Goal: Find specific page/section: Find specific page/section

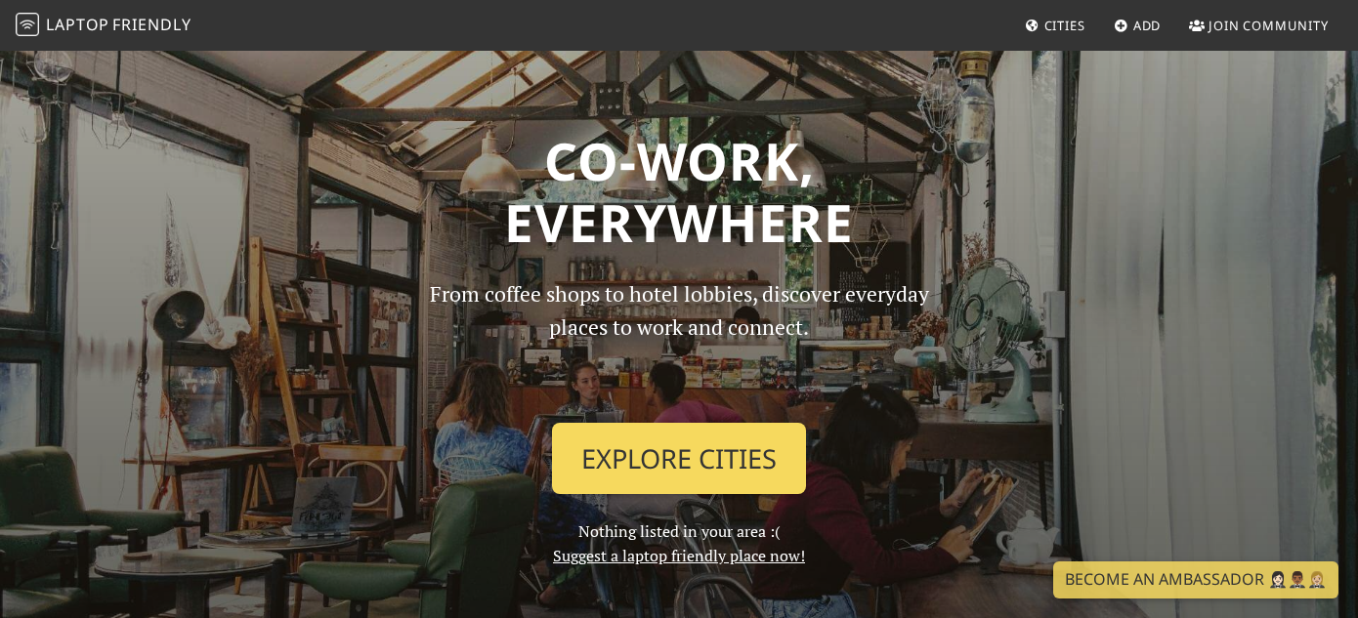
click at [715, 482] on link "Explore Cities" at bounding box center [679, 459] width 254 height 72
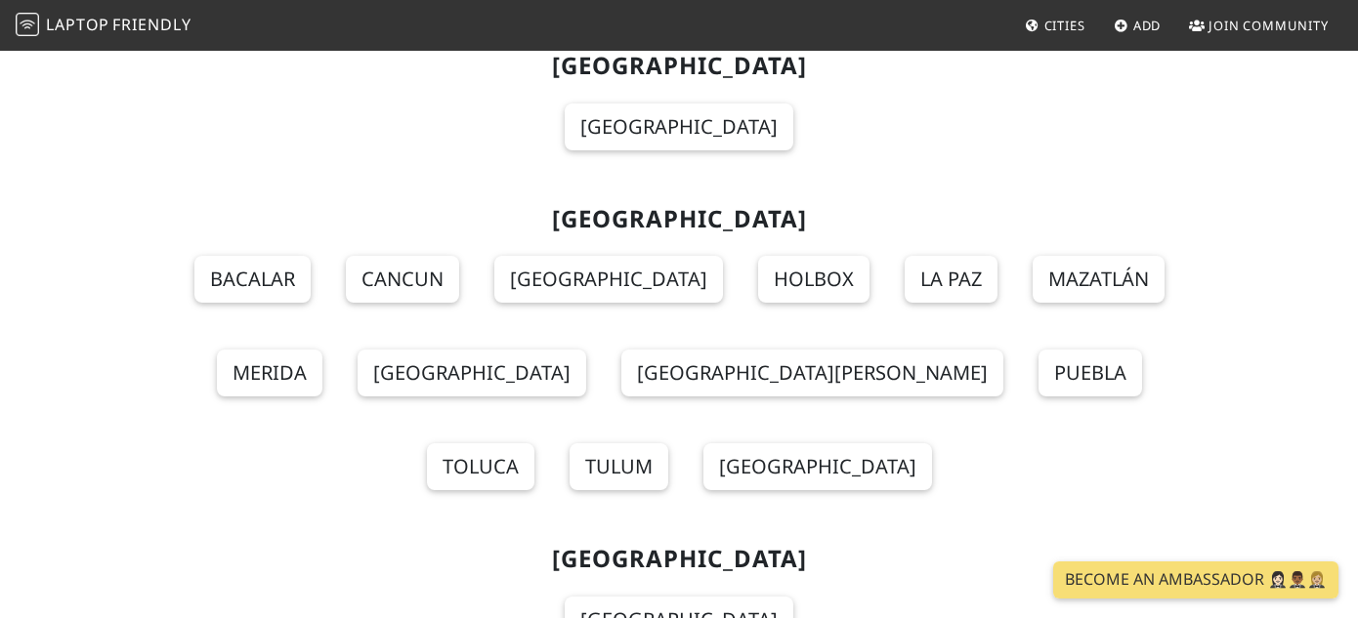
scroll to position [13818, 0]
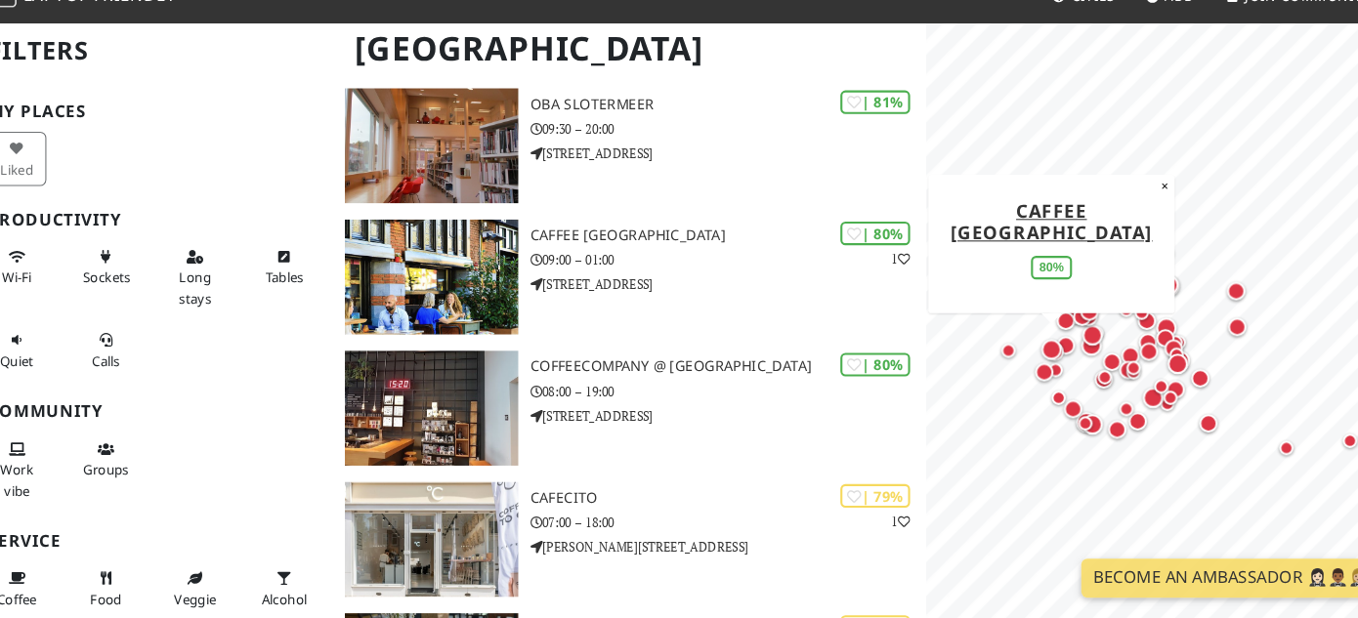
scroll to position [1977, 0]
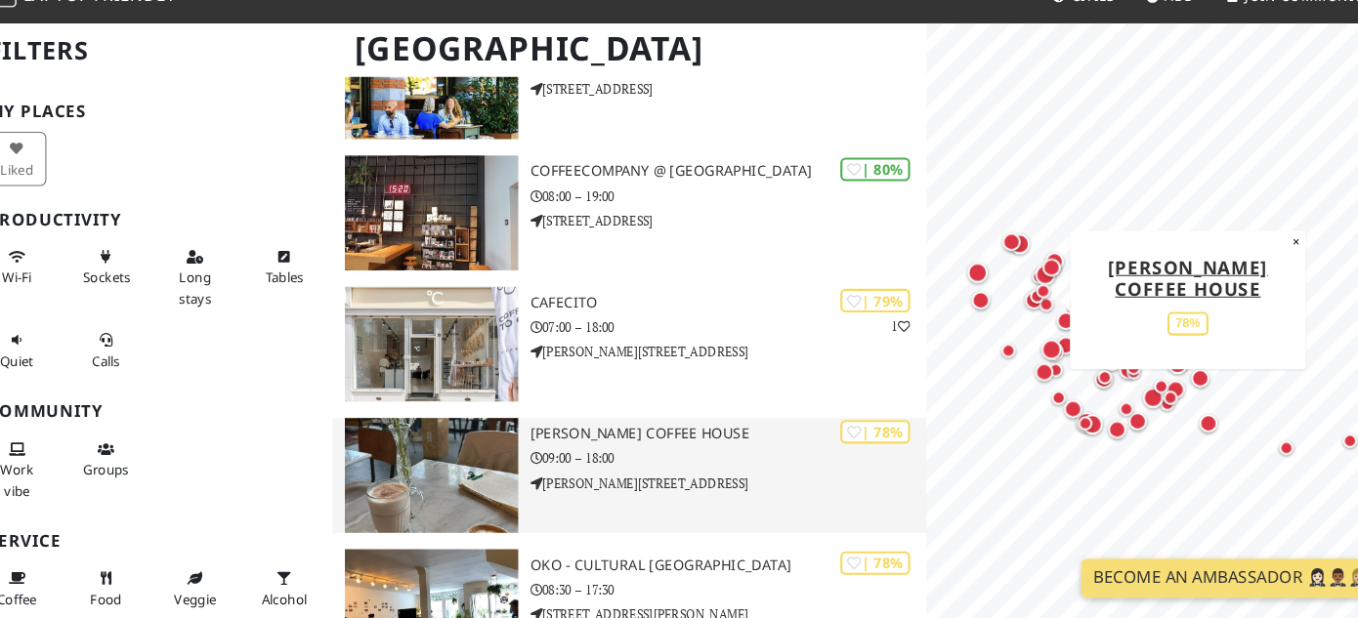
click at [697, 435] on h3 "Li's coffee house" at bounding box center [717, 443] width 377 height 17
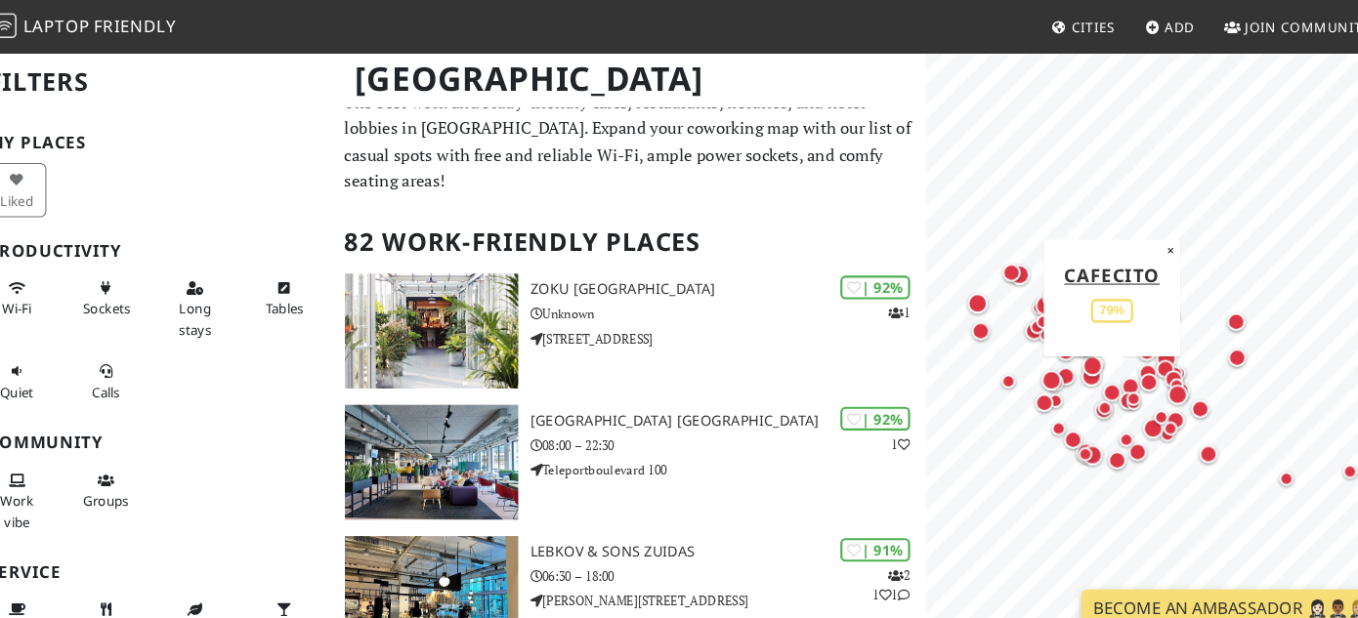
scroll to position [0, 0]
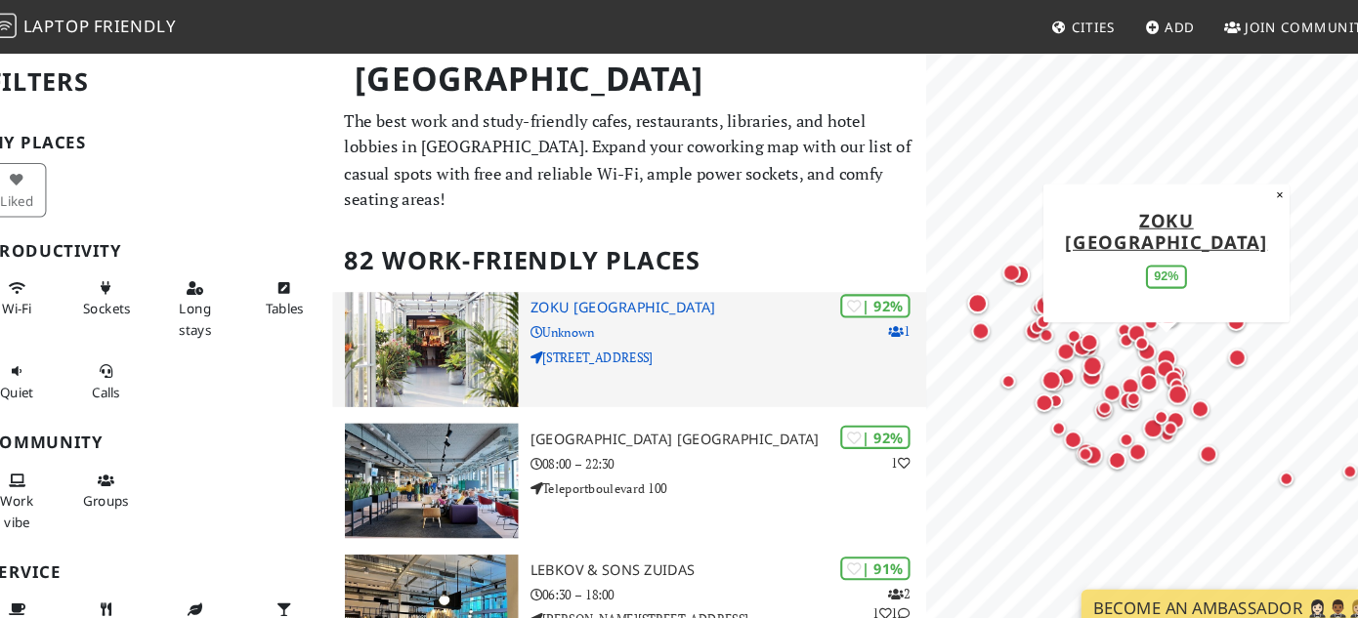
click at [533, 338] on icon at bounding box center [535, 341] width 12 height 12
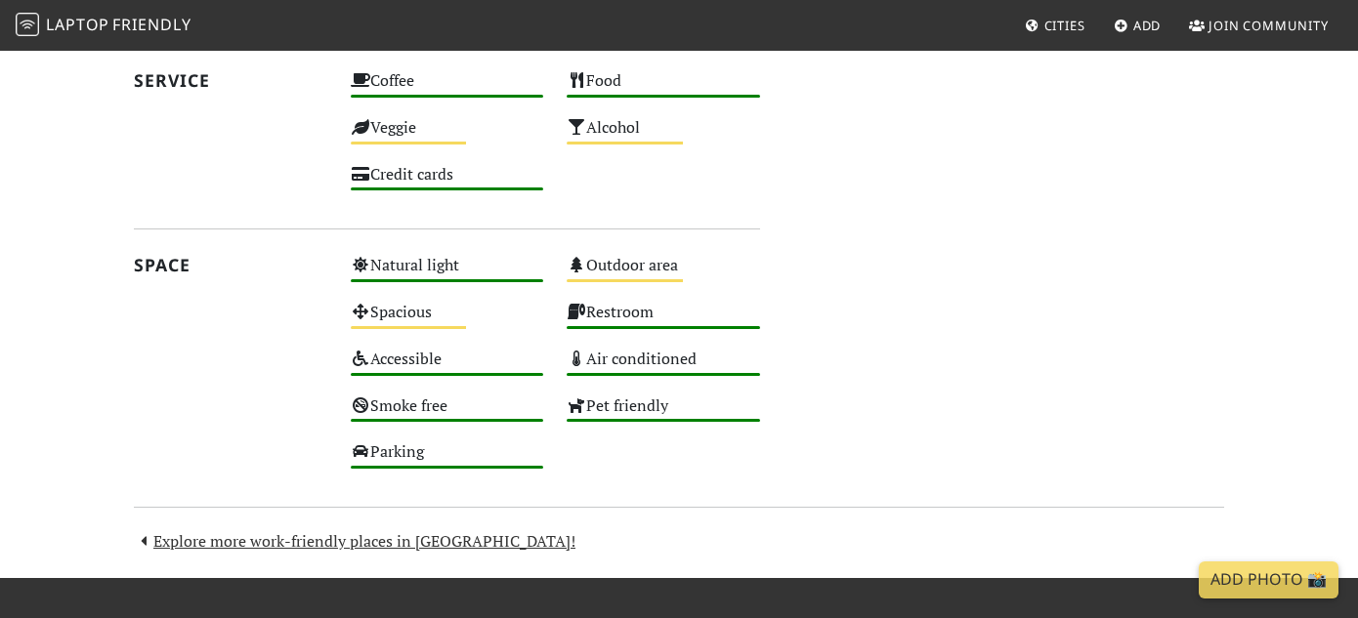
scroll to position [1074, 0]
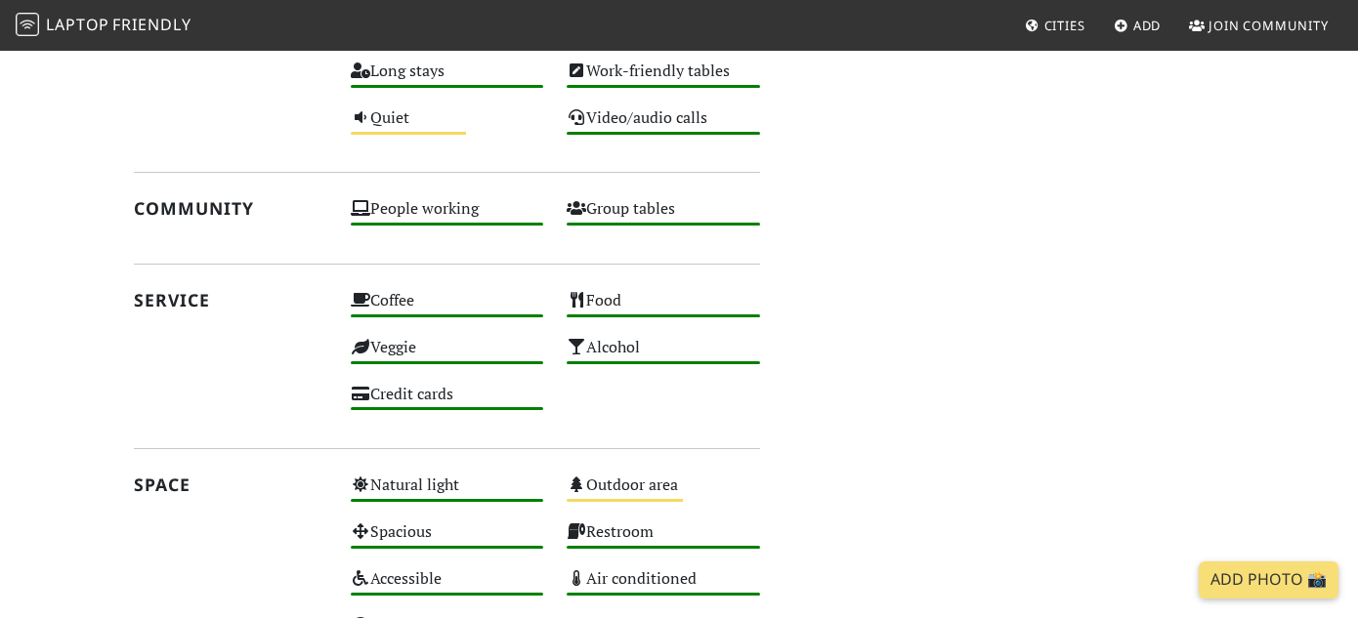
scroll to position [1143, 0]
